Goal: Use online tool/utility: Utilize a website feature to perform a specific function

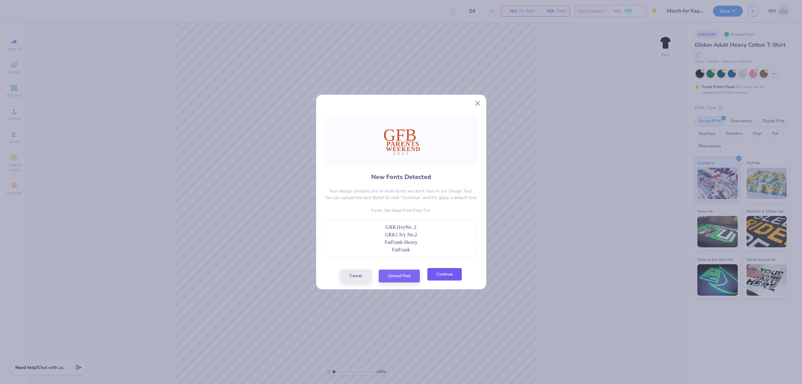
click at [454, 272] on button "Continue" at bounding box center [444, 274] width 34 height 13
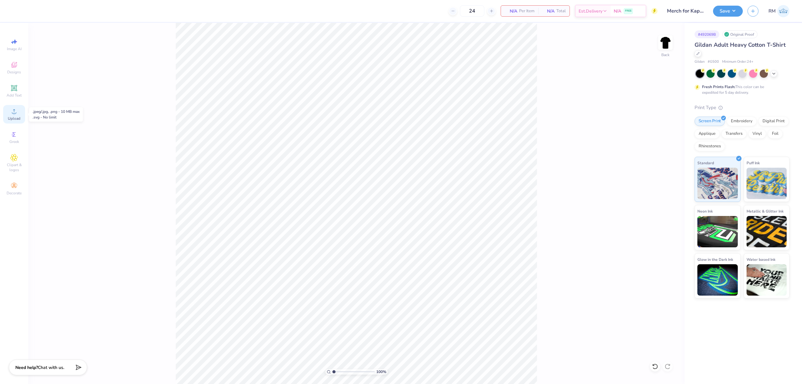
click at [18, 110] on div "Upload" at bounding box center [14, 114] width 22 height 18
click at [658, 173] on input "13.58" at bounding box center [661, 174] width 23 height 9
click at [659, 199] on input "4.25" at bounding box center [661, 197] width 23 height 9
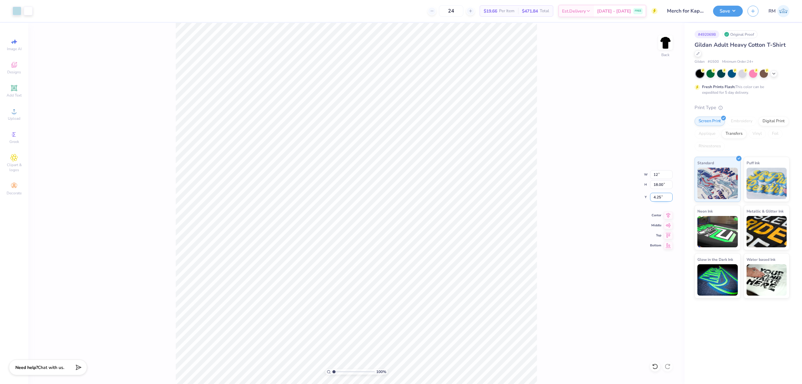
click at [659, 199] on input "4.25" at bounding box center [661, 197] width 23 height 9
type input "12.00"
type input "15.90"
click at [659, 199] on input "5.30" at bounding box center [661, 197] width 23 height 9
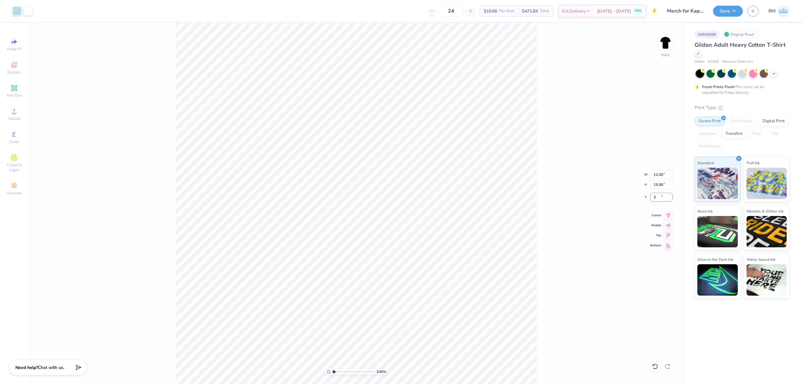
type input "3.00"
click at [663, 186] on input "15.90" at bounding box center [661, 184] width 23 height 9
type input "15"
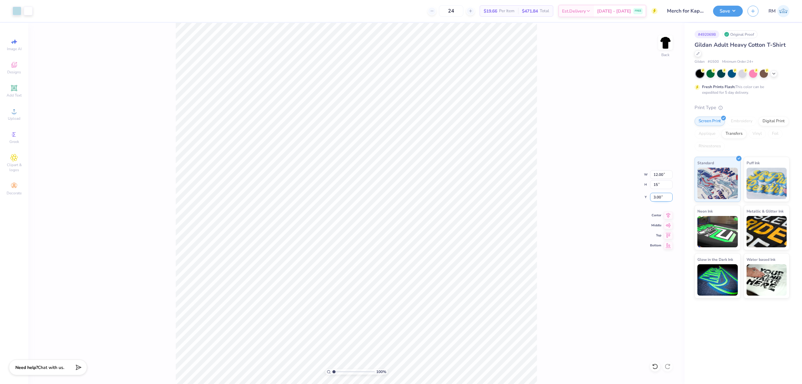
click at [658, 199] on input "3.00" at bounding box center [661, 197] width 23 height 9
type input "11.32"
type input "15.00"
click at [658, 199] on input "3.45" at bounding box center [661, 197] width 23 height 9
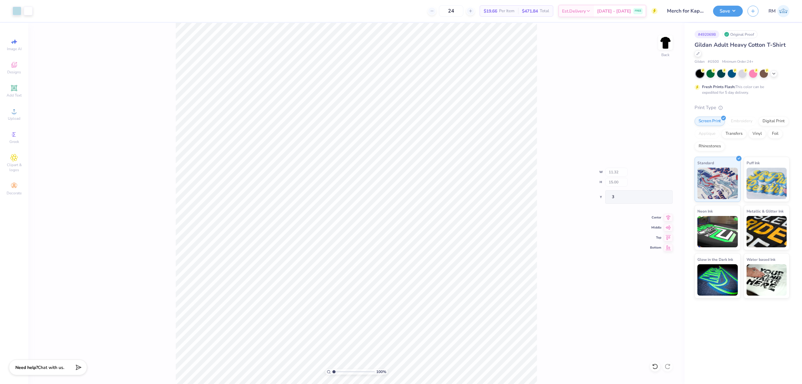
type input "3.00"
click at [669, 215] on icon at bounding box center [668, 214] width 9 height 8
type input "1"
drag, startPoint x: 334, startPoint y: 371, endPoint x: 279, endPoint y: 373, distance: 55.2
click at [332, 373] on input "range" at bounding box center [353, 372] width 42 height 6
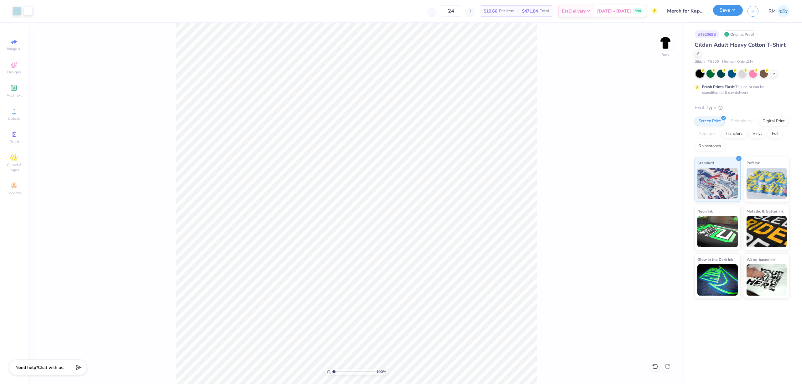
click at [728, 8] on button "Save" at bounding box center [728, 10] width 30 height 11
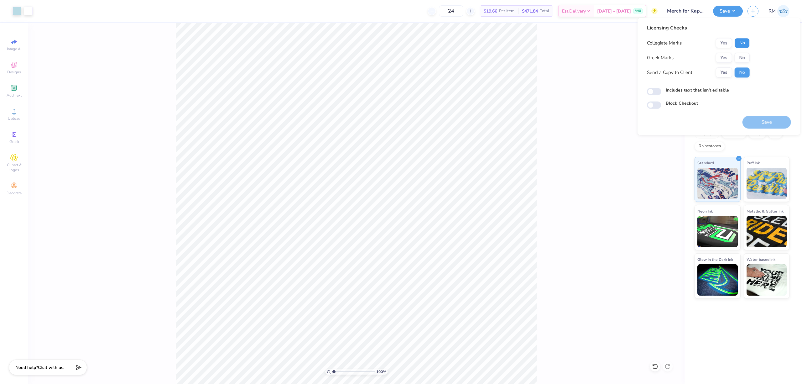
click at [741, 43] on button "No" at bounding box center [741, 43] width 15 height 10
click at [727, 52] on div "Collegiate Marks Yes No Greek Marks Yes No Send a Copy to Client Yes No" at bounding box center [698, 57] width 103 height 39
click at [726, 56] on button "Yes" at bounding box center [724, 58] width 16 height 10
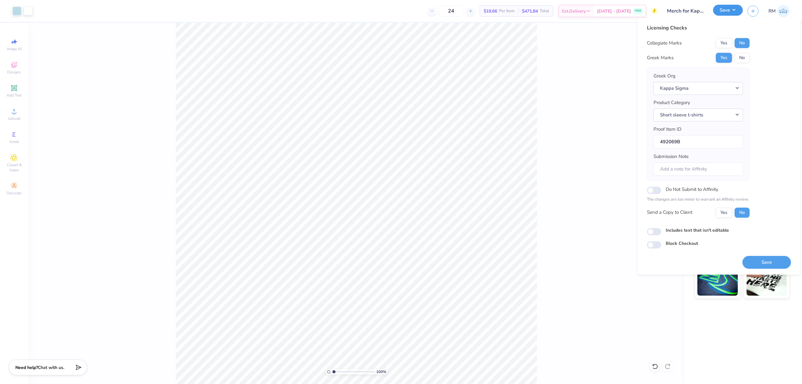
click at [730, 9] on button "Save" at bounding box center [728, 10] width 30 height 11
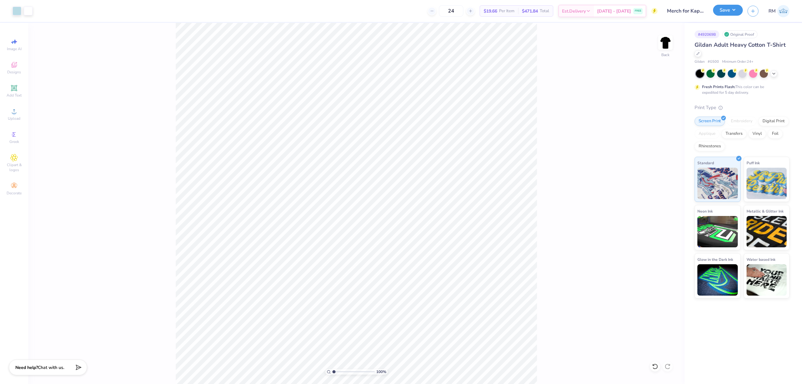
click at [722, 15] on div "Save" at bounding box center [728, 11] width 30 height 11
click at [723, 13] on button "Save" at bounding box center [728, 10] width 30 height 11
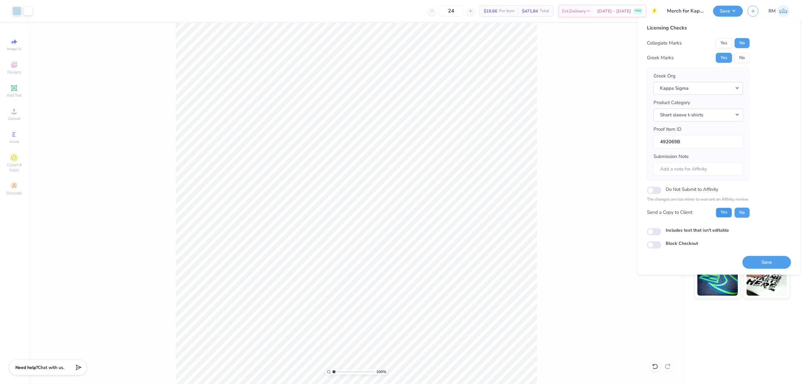
click at [726, 211] on button "Yes" at bounding box center [724, 212] width 16 height 10
click at [769, 264] on button "Save" at bounding box center [766, 262] width 49 height 13
